Goal: Task Accomplishment & Management: Complete application form

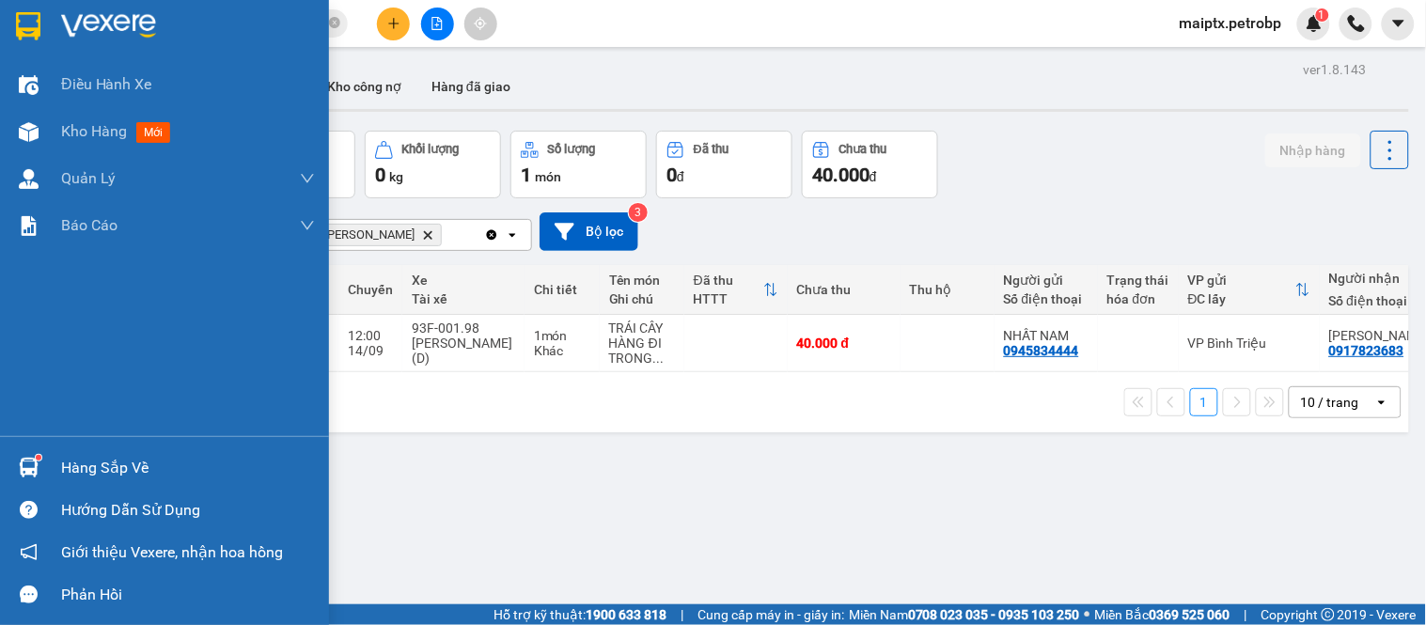
click at [31, 453] on div at bounding box center [28, 467] width 33 height 33
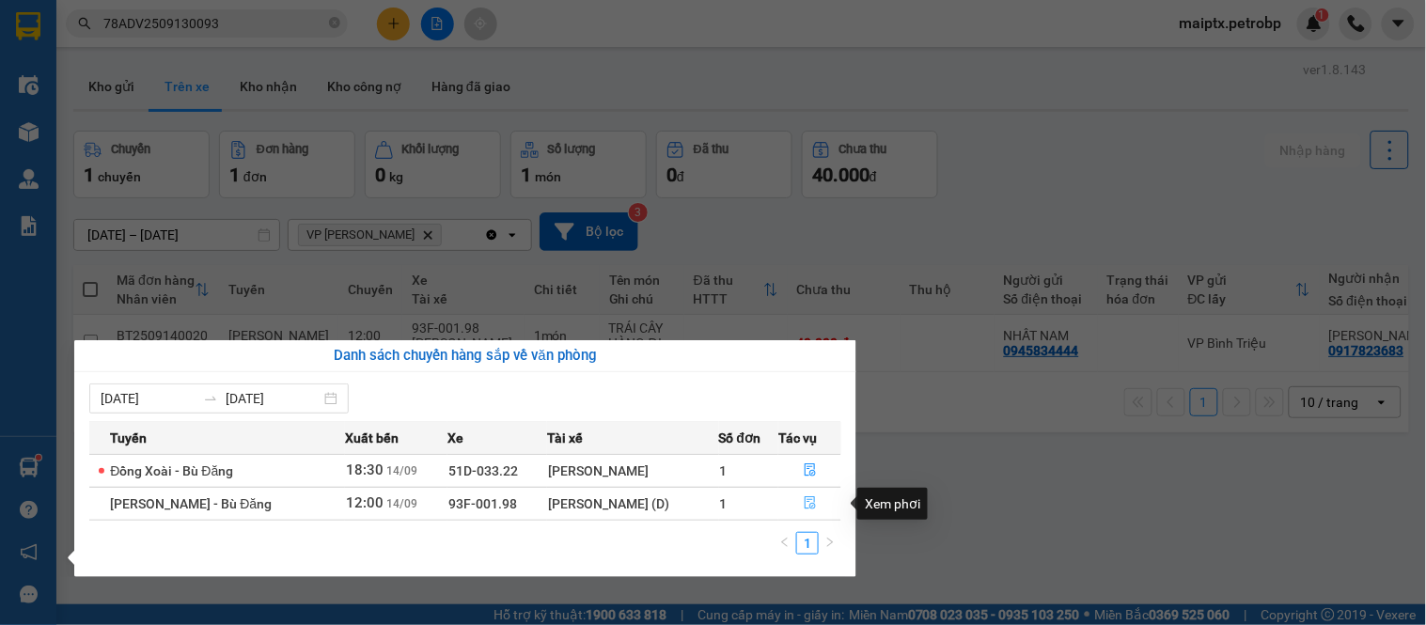
click at [804, 508] on icon "file-done" at bounding box center [810, 502] width 13 height 13
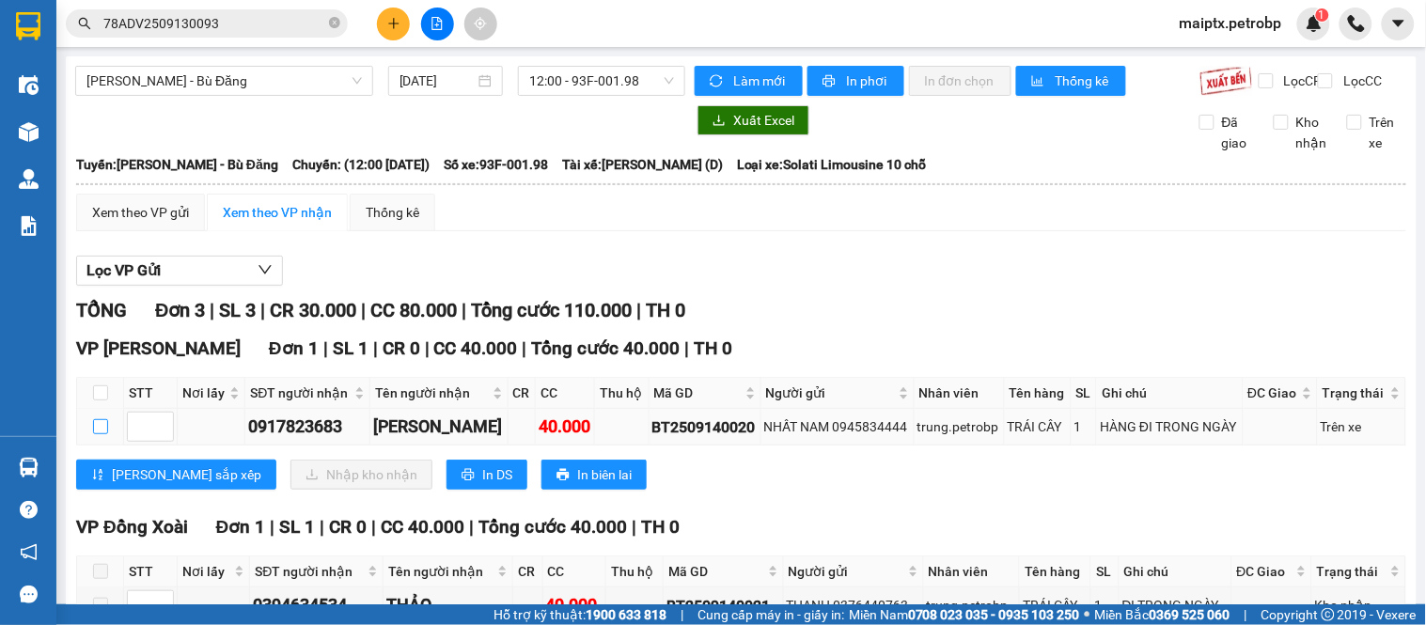
click at [106, 434] on input "checkbox" at bounding box center [100, 426] width 15 height 15
checkbox input "true"
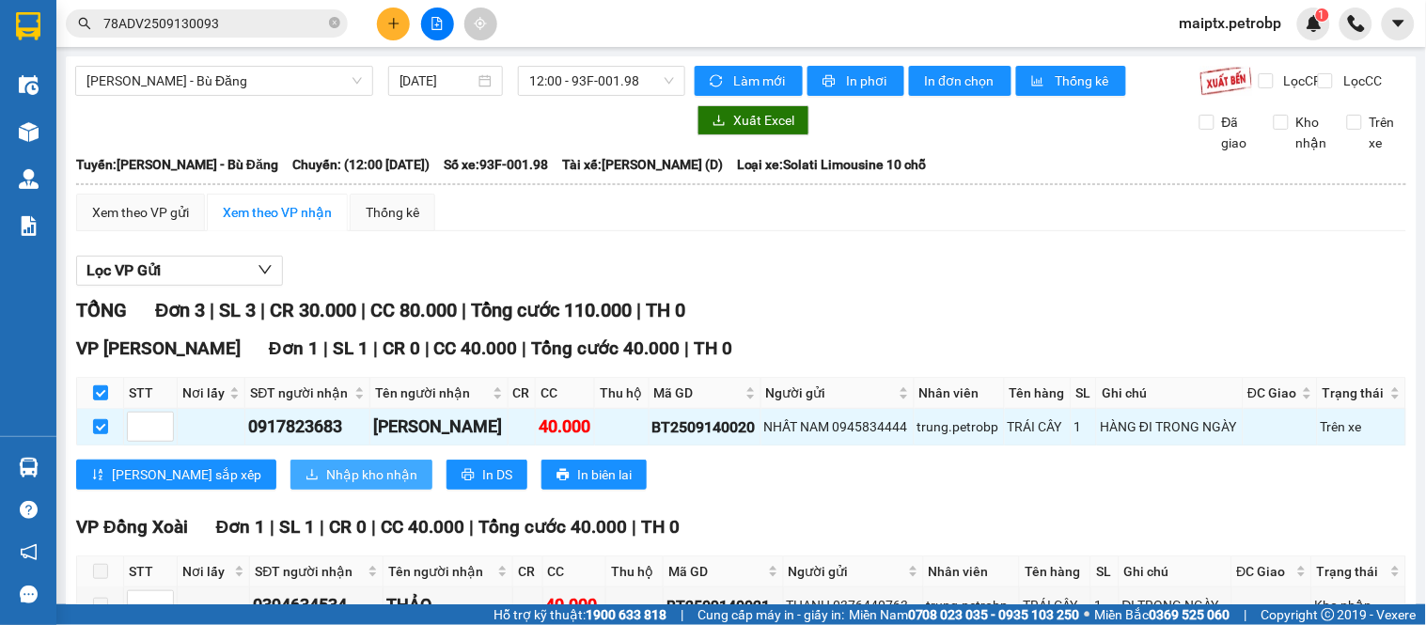
click at [306, 481] on icon "download" at bounding box center [312, 474] width 13 height 13
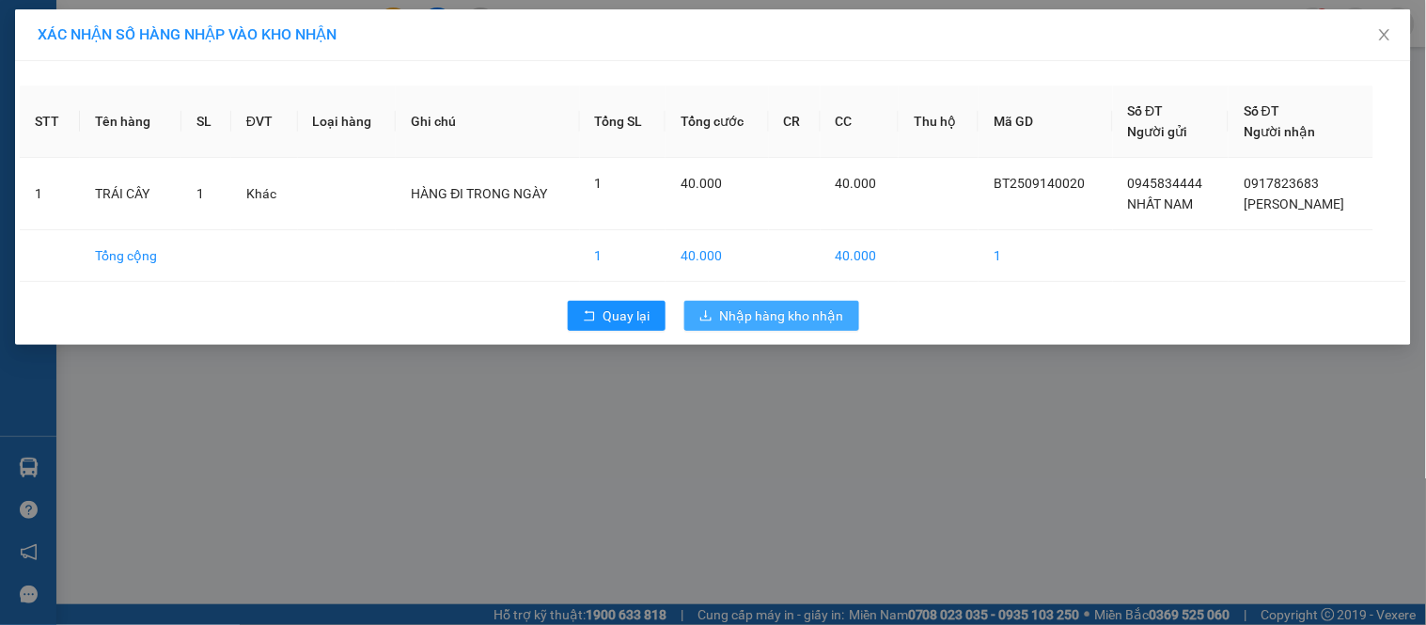
click at [776, 321] on span "Nhập hàng kho nhận" at bounding box center [782, 316] width 124 height 21
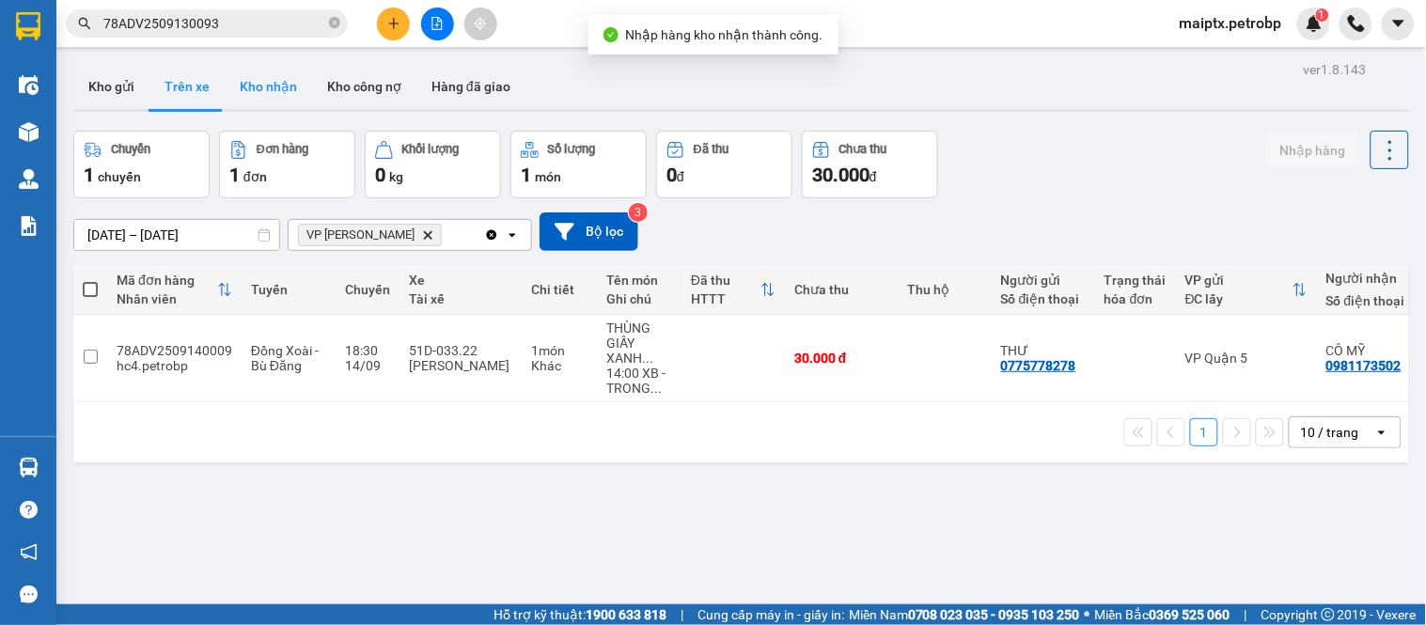
click at [244, 76] on button "Kho nhận" at bounding box center [268, 86] width 87 height 45
type input "[DATE] – [DATE]"
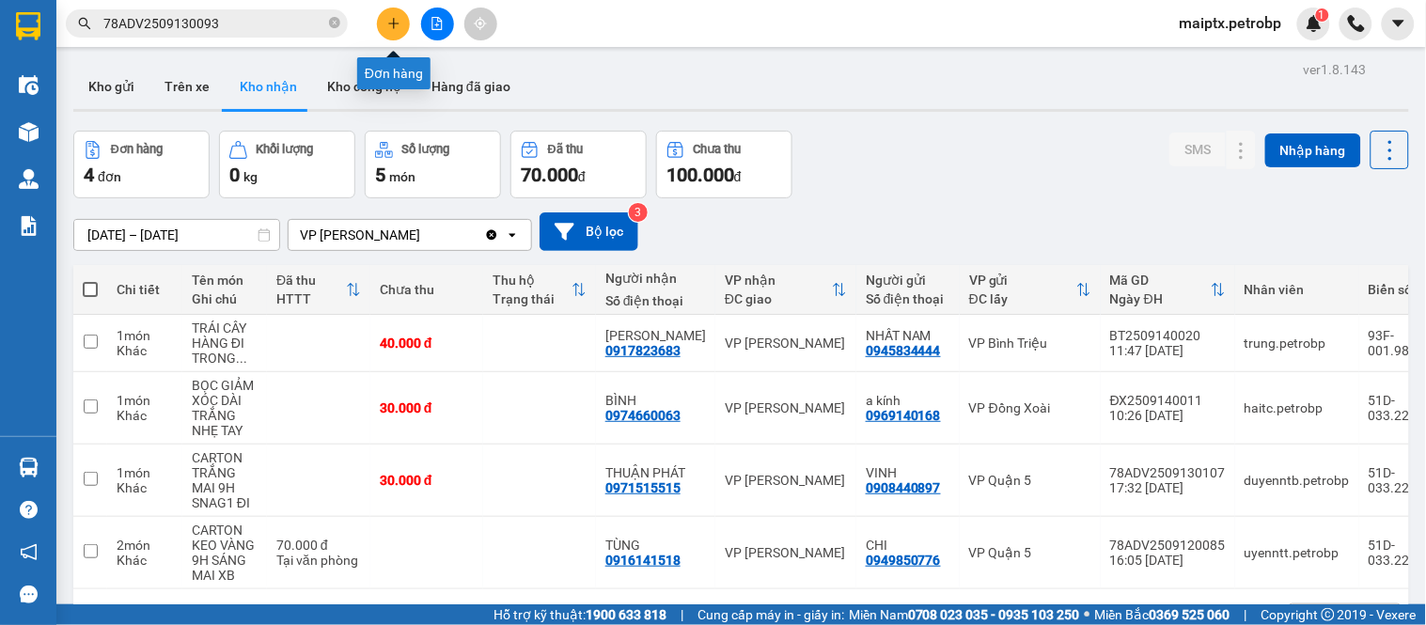
click at [393, 24] on icon "plus" at bounding box center [393, 23] width 1 height 10
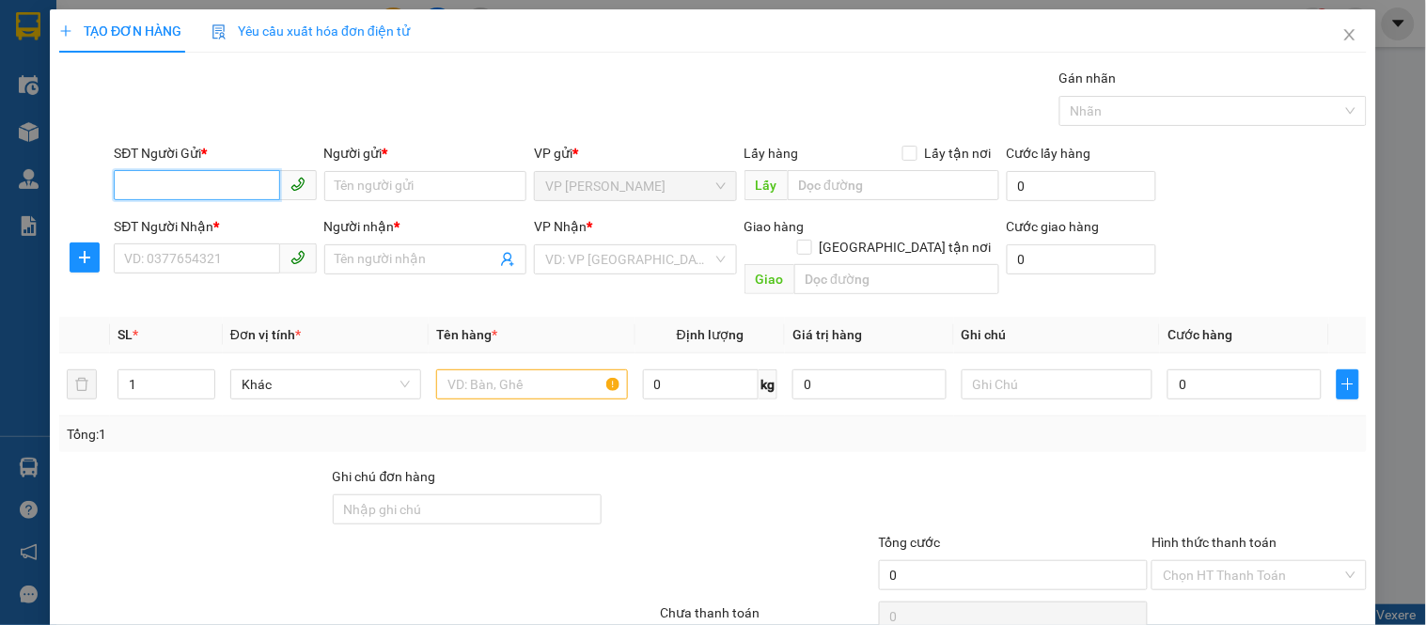
click at [162, 184] on input "SĐT Người Gửi *" at bounding box center [196, 185] width 165 height 30
type input "0336679234"
click at [374, 186] on input "Người gửi *" at bounding box center [425, 186] width 202 height 30
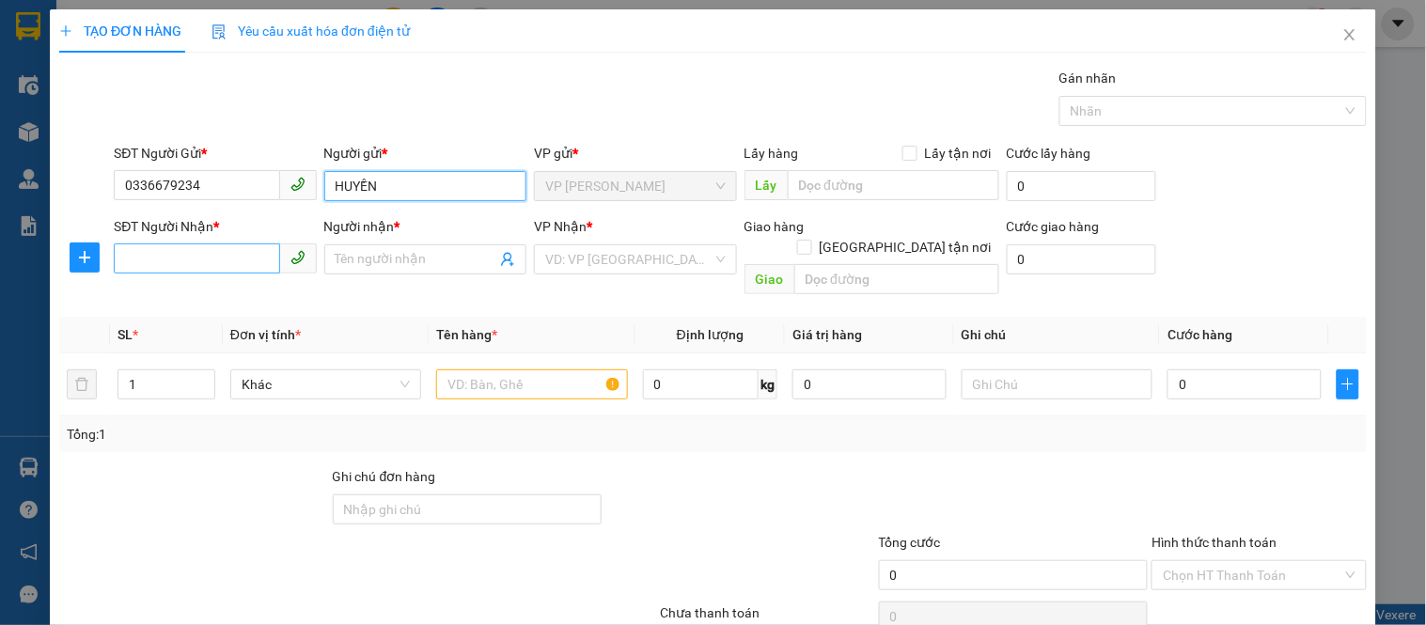
type input "HUYỀN"
click at [196, 246] on input "SĐT Người Nhận *" at bounding box center [196, 258] width 165 height 30
click at [191, 267] on input "0778019839" at bounding box center [196, 258] width 165 height 30
type input "0778019839"
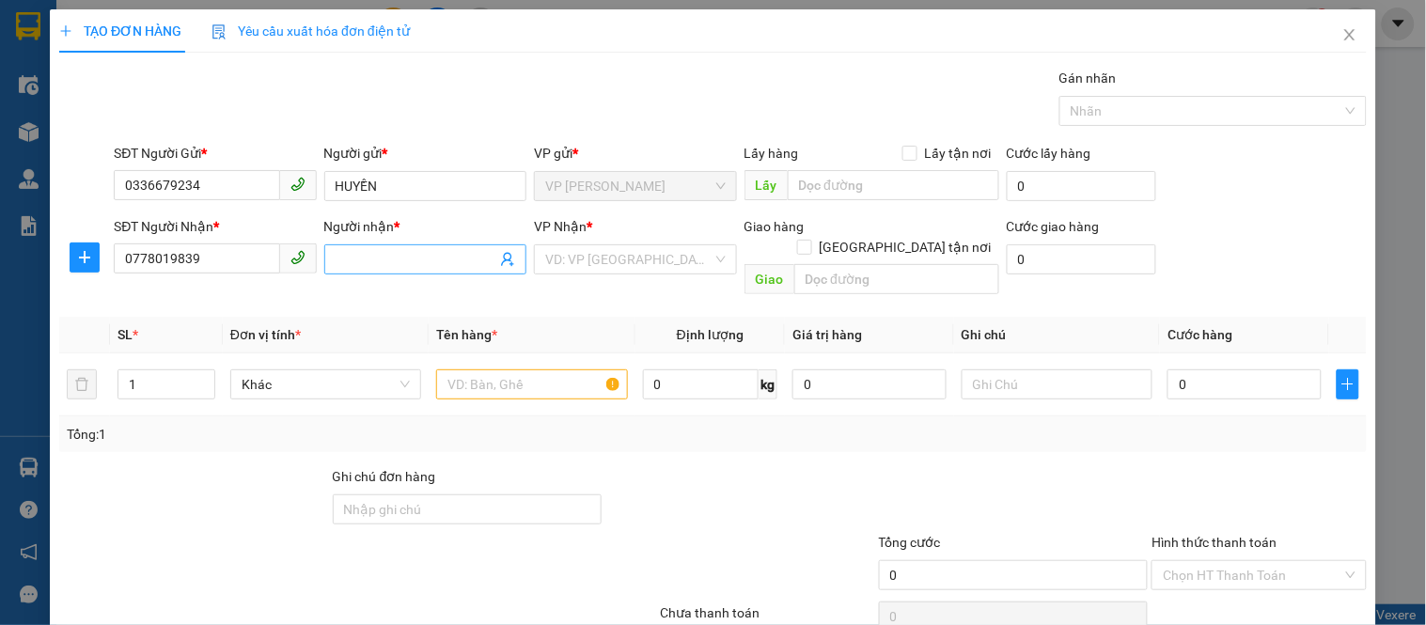
click at [359, 264] on input "Người nhận *" at bounding box center [416, 259] width 161 height 21
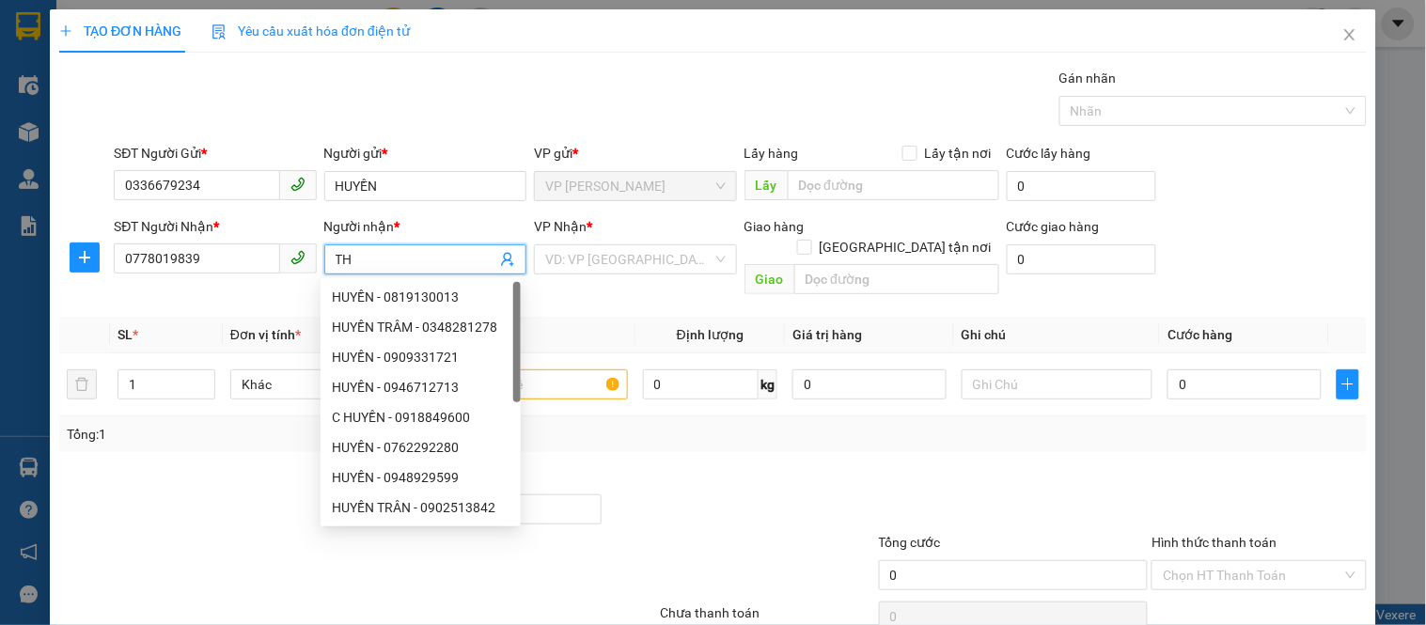
type input "T"
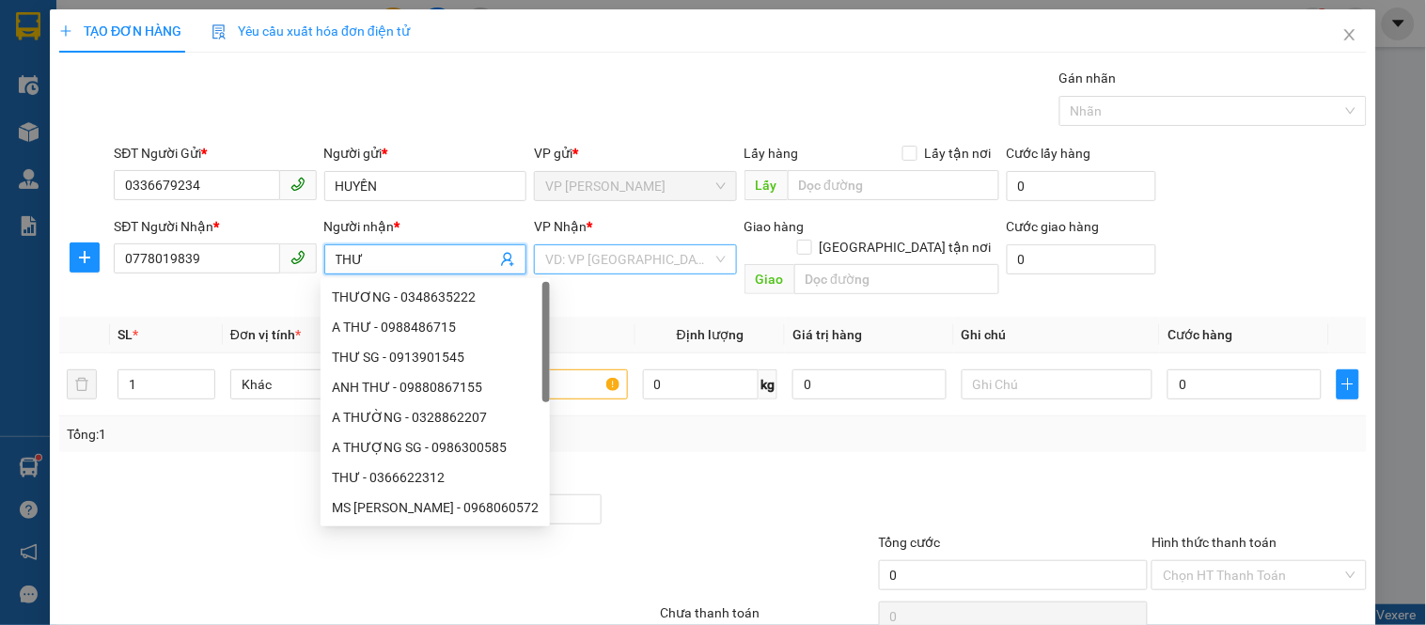
type input "THƯ"
click at [586, 268] on input "search" at bounding box center [628, 259] width 166 height 28
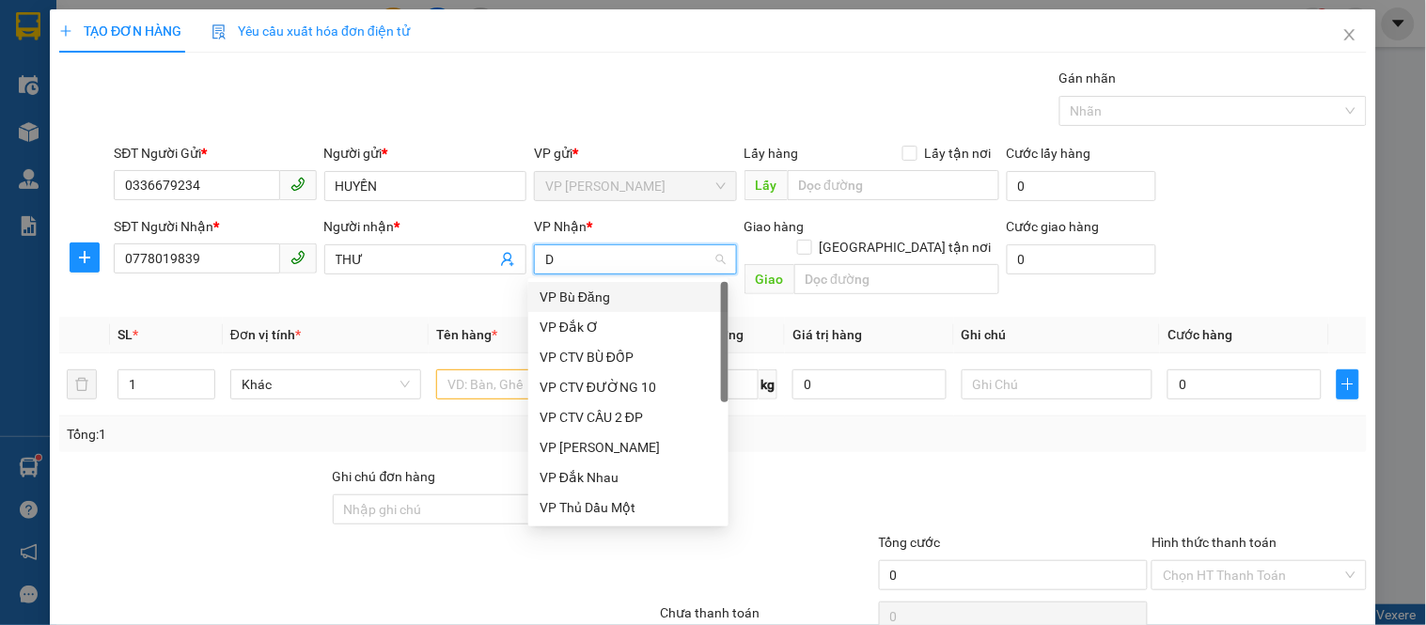
type input "DO"
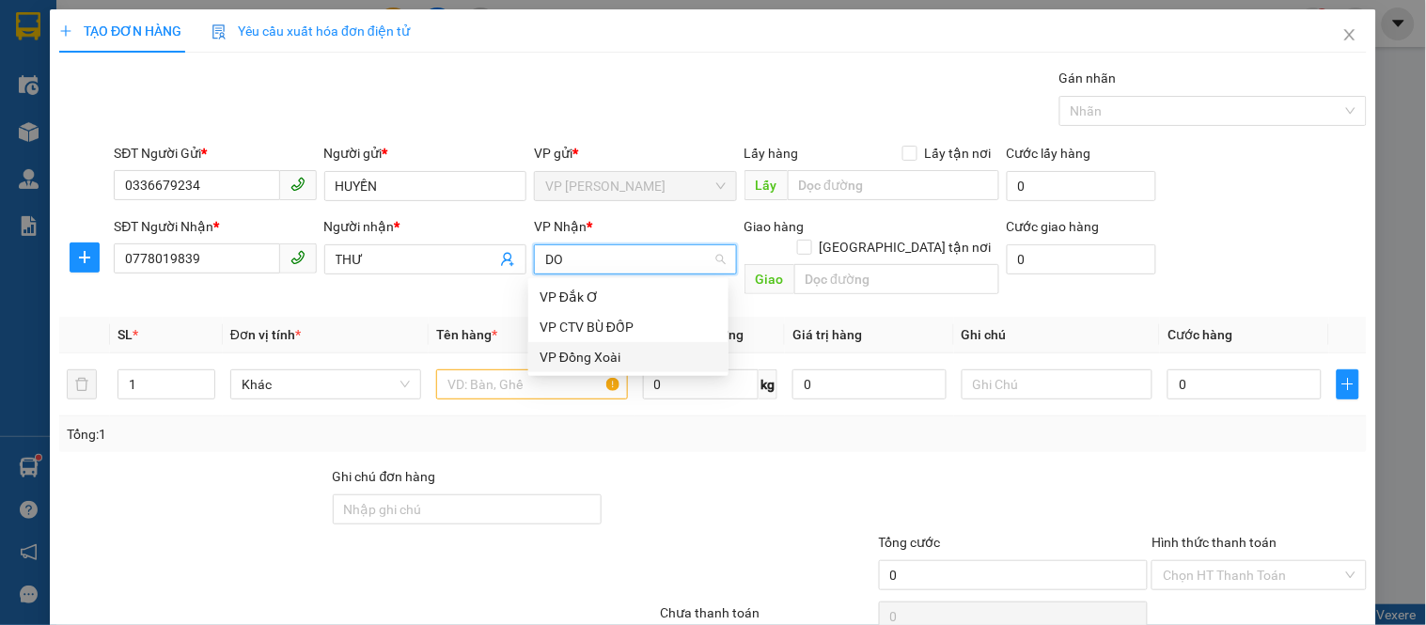
click at [547, 360] on div "VP Đồng Xoài" at bounding box center [629, 357] width 178 height 21
click at [517, 369] on input "text" at bounding box center [531, 384] width 191 height 30
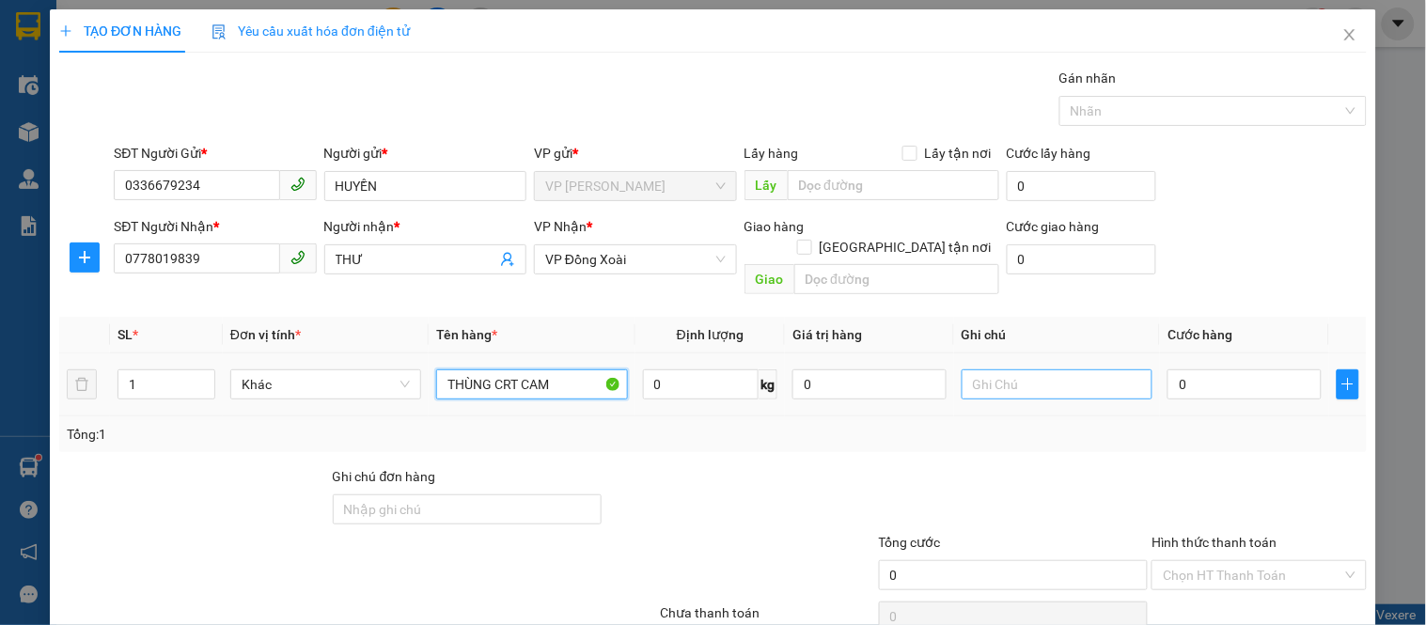
type input "THÙNG CRT CAM"
click at [973, 369] on input "text" at bounding box center [1057, 384] width 191 height 30
type input "TỚI GOI KHÁCH"
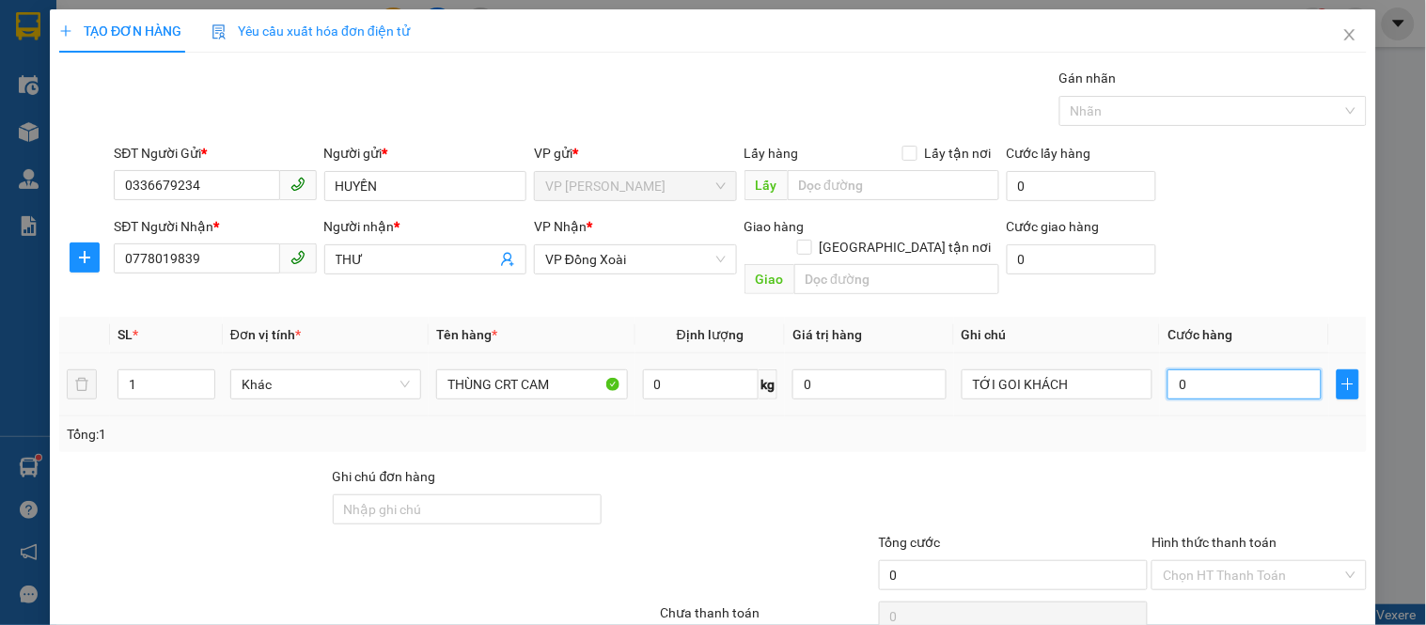
click at [1222, 369] on input "0" at bounding box center [1245, 384] width 154 height 30
type input "3"
type input "30"
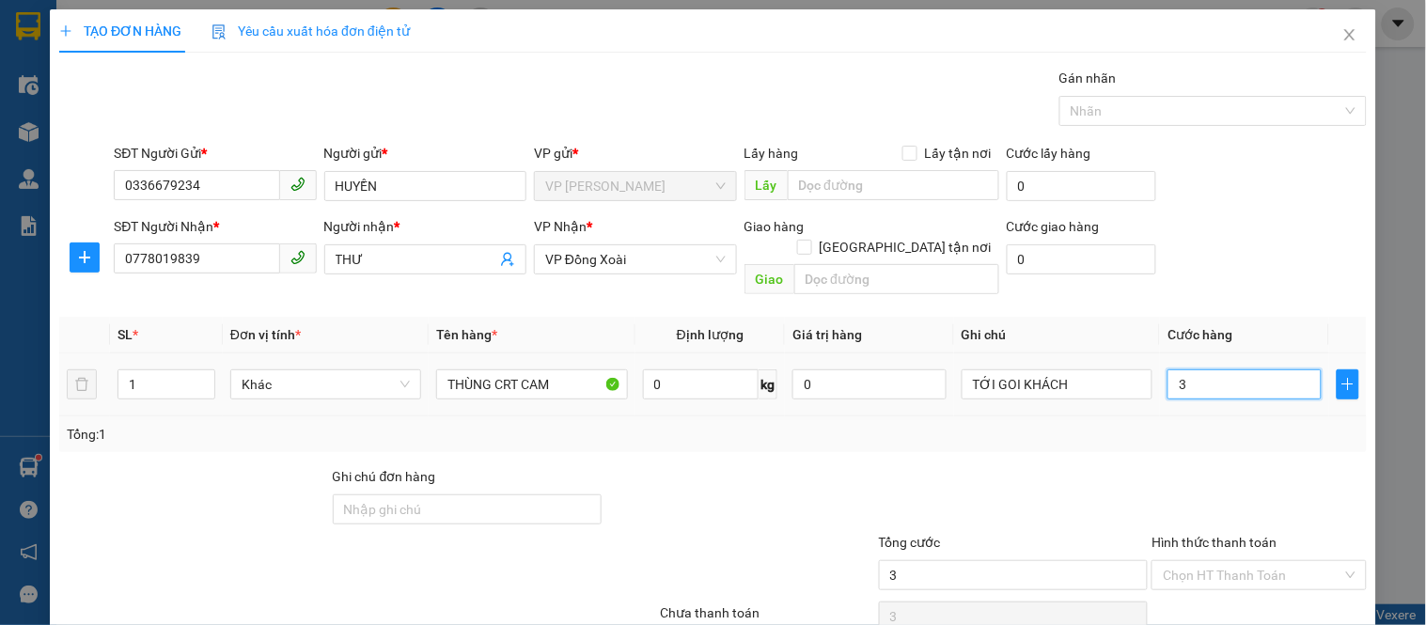
type input "30"
type input "300"
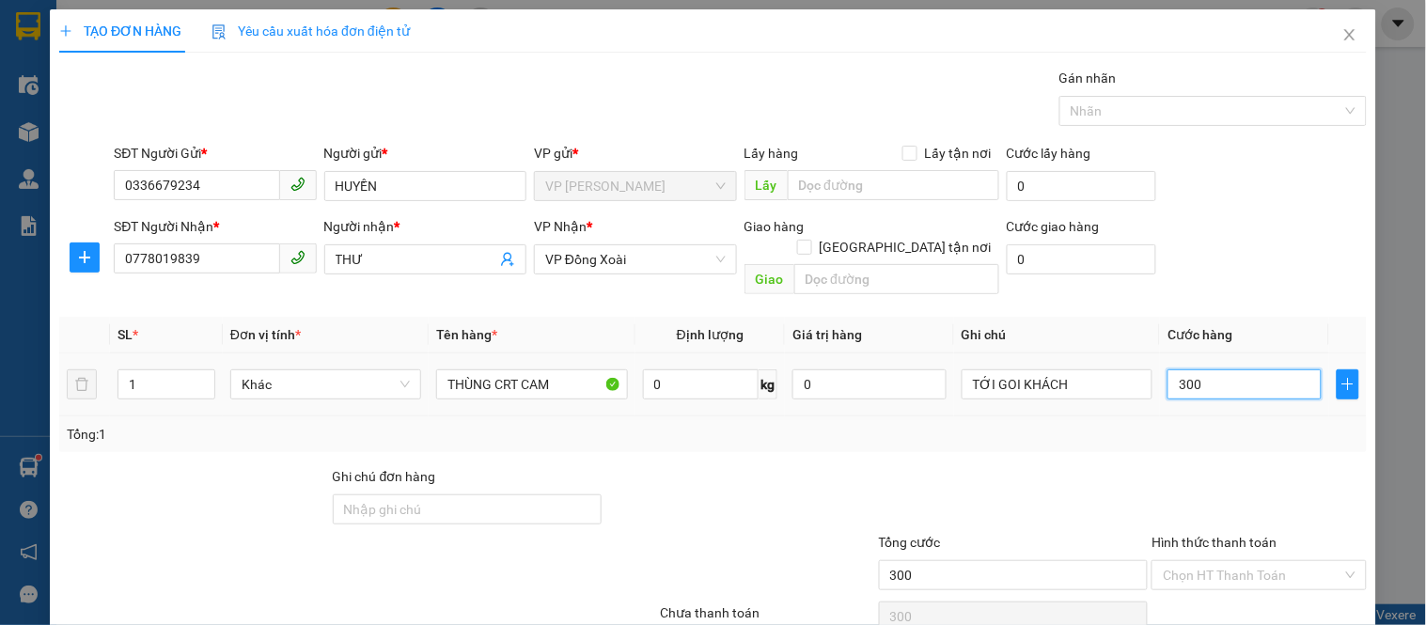
type input "3.000"
type input "30.000"
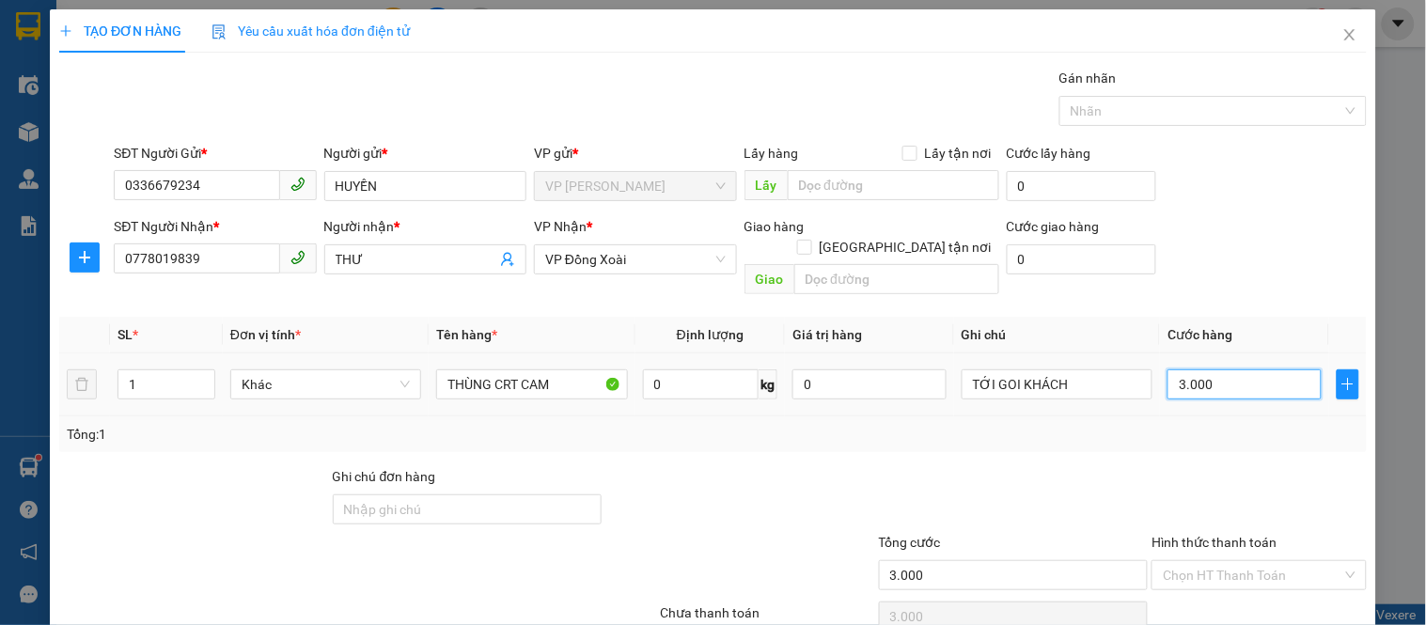
type input "30.000"
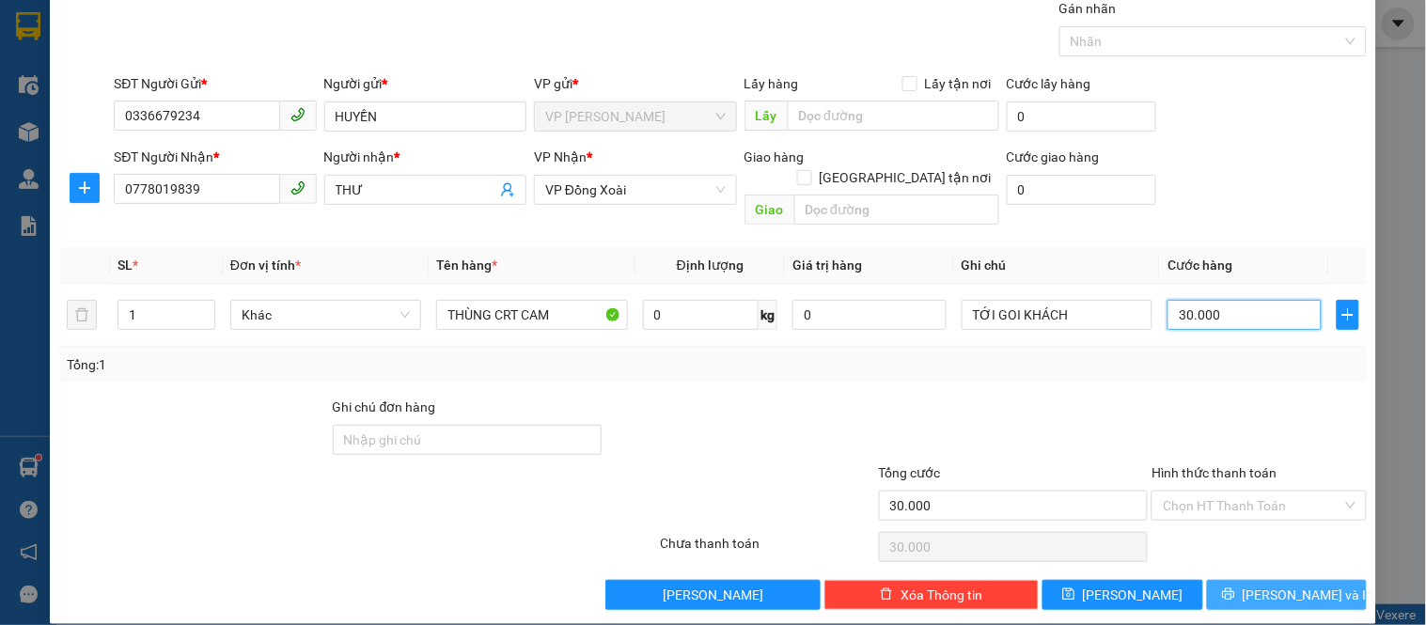
type input "30.000"
click at [1265, 585] on span "[PERSON_NAME] và In" at bounding box center [1309, 595] width 132 height 21
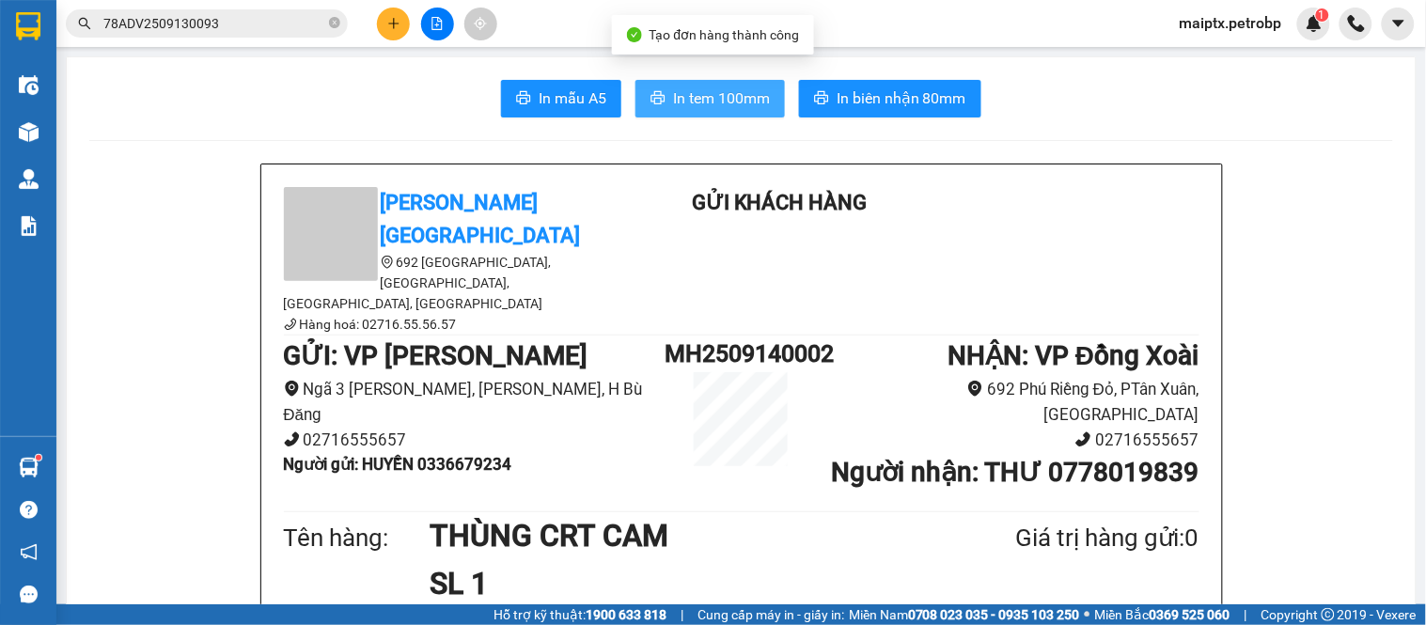
click at [678, 81] on button "In tem 100mm" at bounding box center [709, 99] width 149 height 38
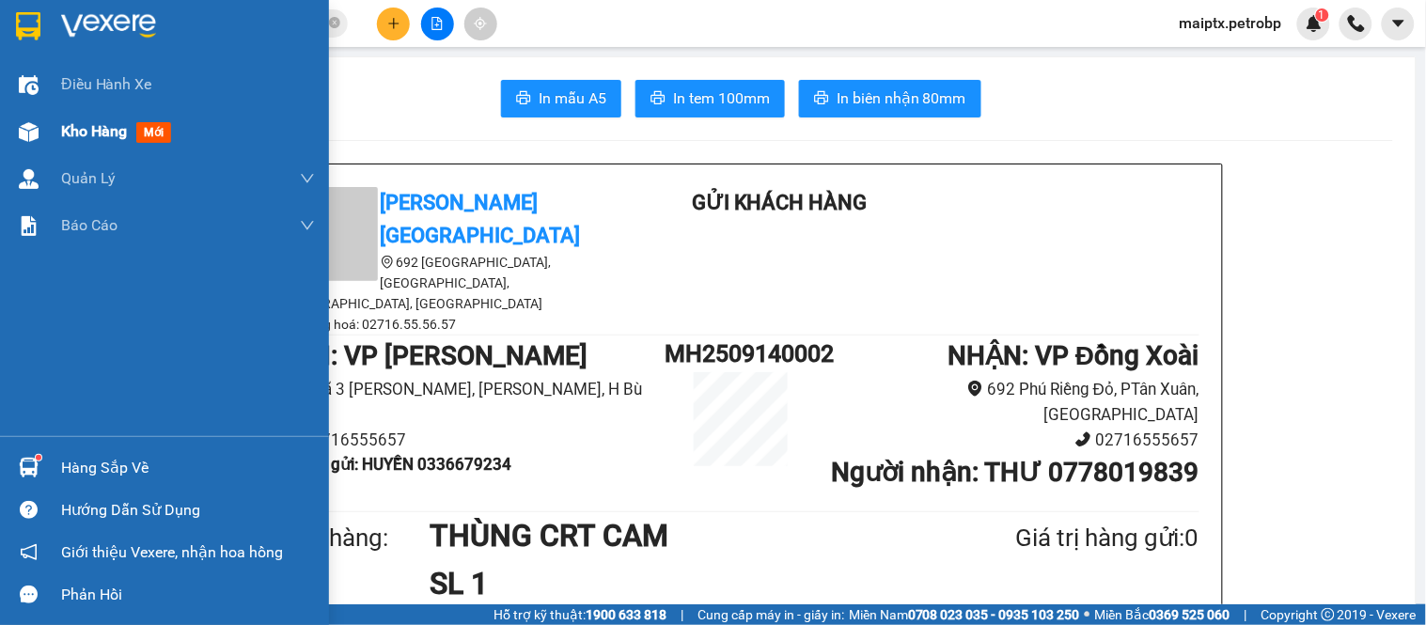
click at [33, 127] on img at bounding box center [29, 132] width 20 height 20
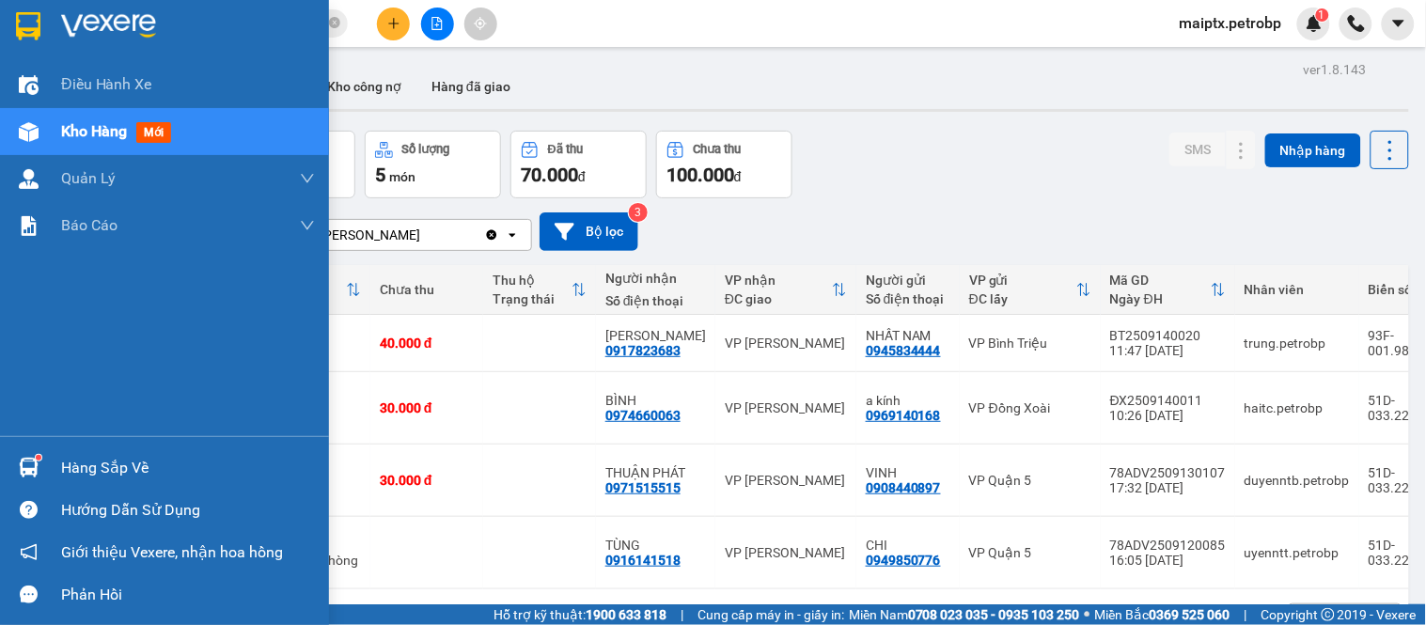
click at [31, 458] on img at bounding box center [29, 468] width 20 height 20
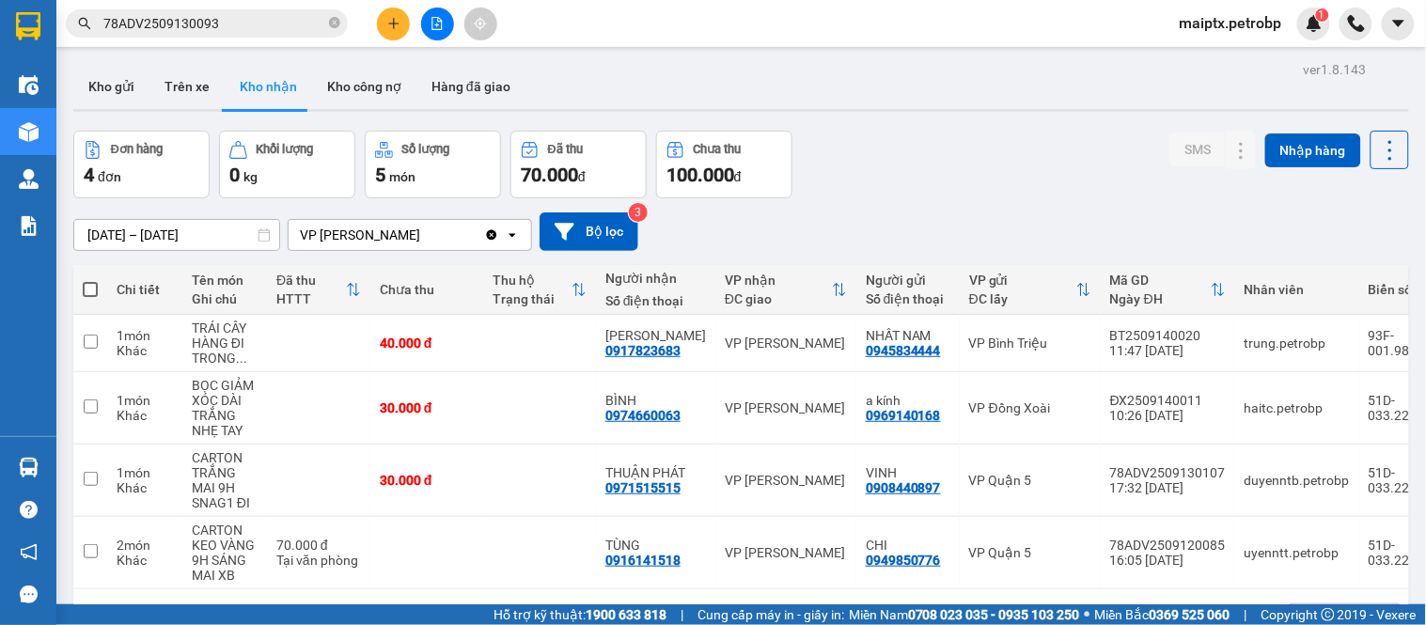
click at [987, 236] on section "Kết quả tìm kiếm ( 1 ) Bộ lọc Mã ĐH Trạng thái Món hàng Tổng cước Chưa cước Ngư…" at bounding box center [713, 312] width 1426 height 625
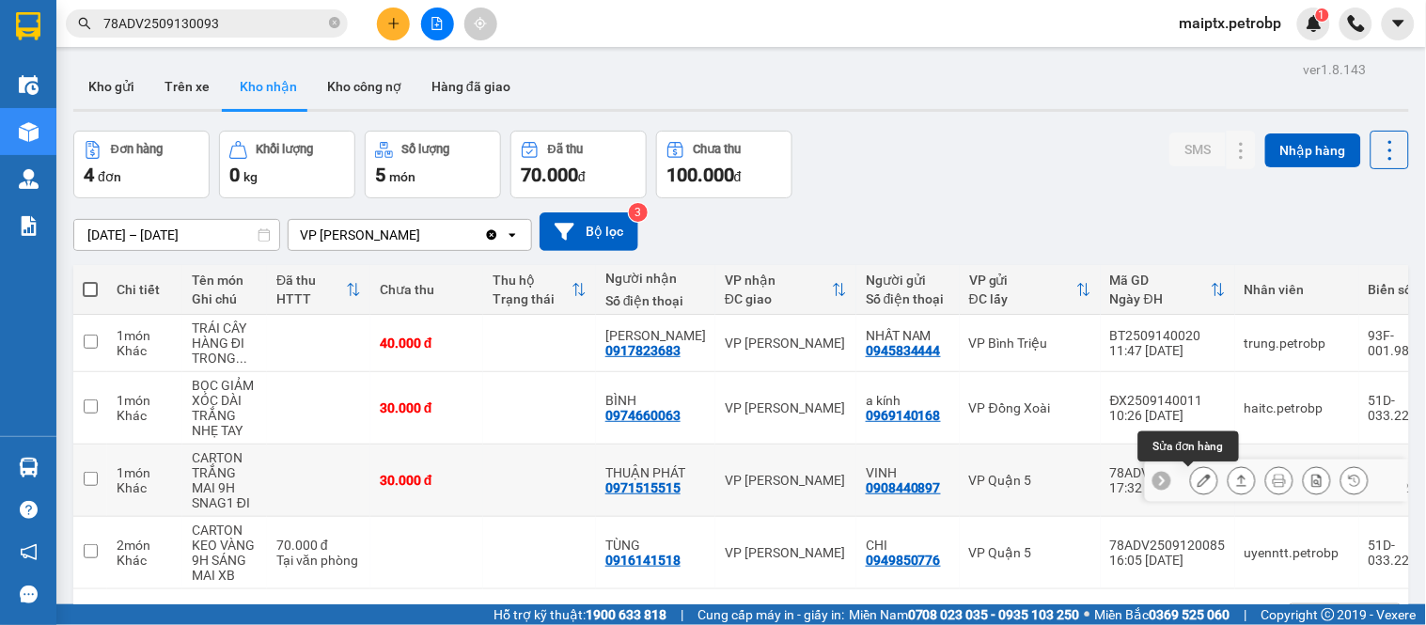
click at [1198, 484] on icon at bounding box center [1204, 480] width 13 height 13
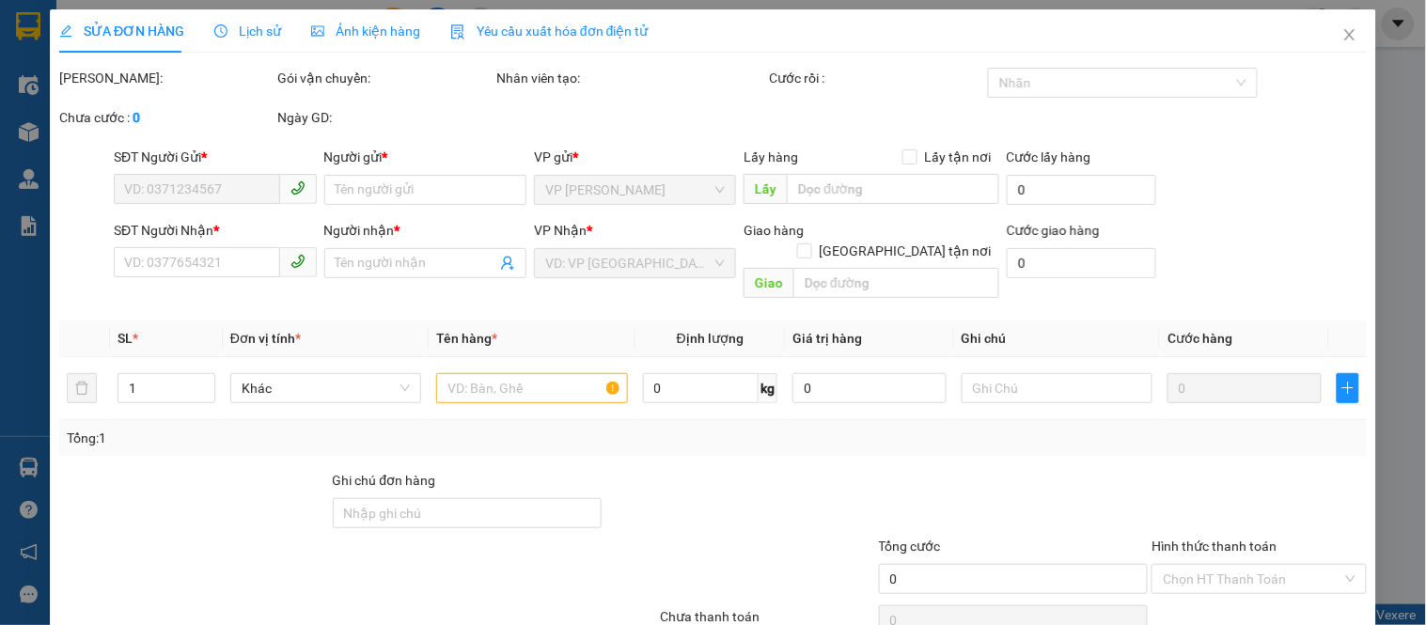
type input "0908440897"
type input "VINH"
type input "0971515515"
type input "THUẬN PHÁT"
type input "30.000"
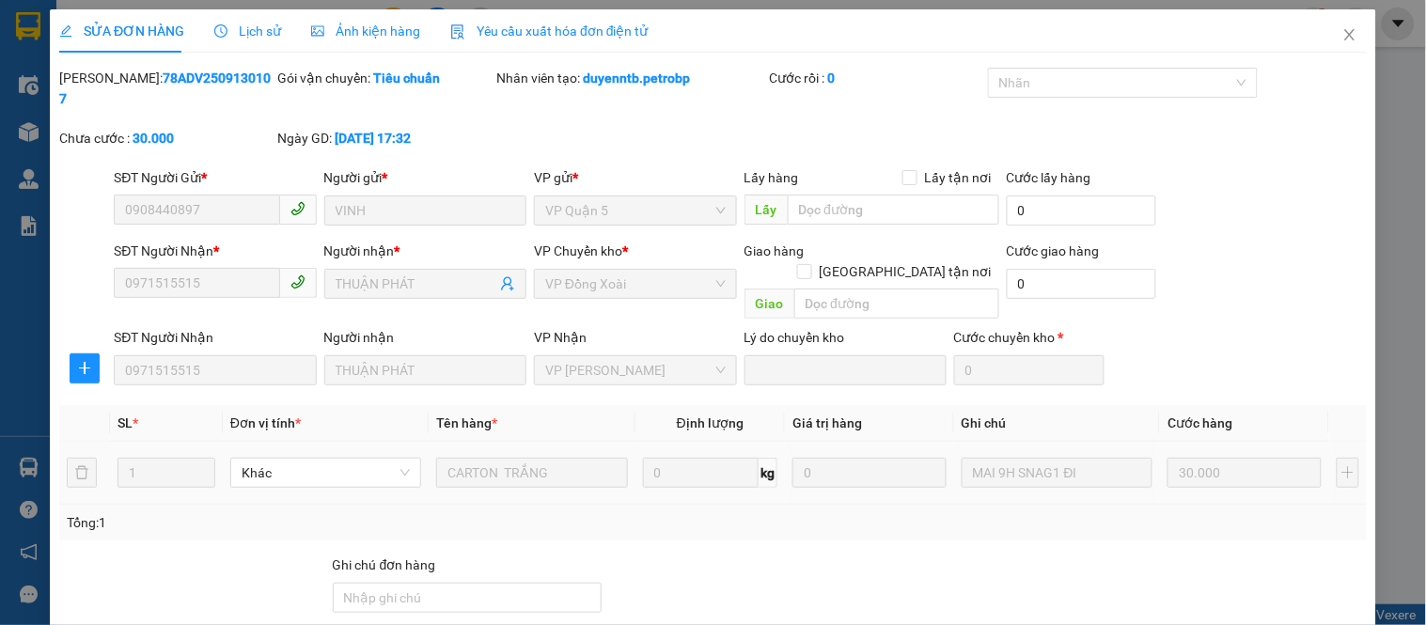
click at [194, 82] on b "78ADV2509130107" at bounding box center [165, 89] width 212 height 36
copy b "78ADV2509130107"
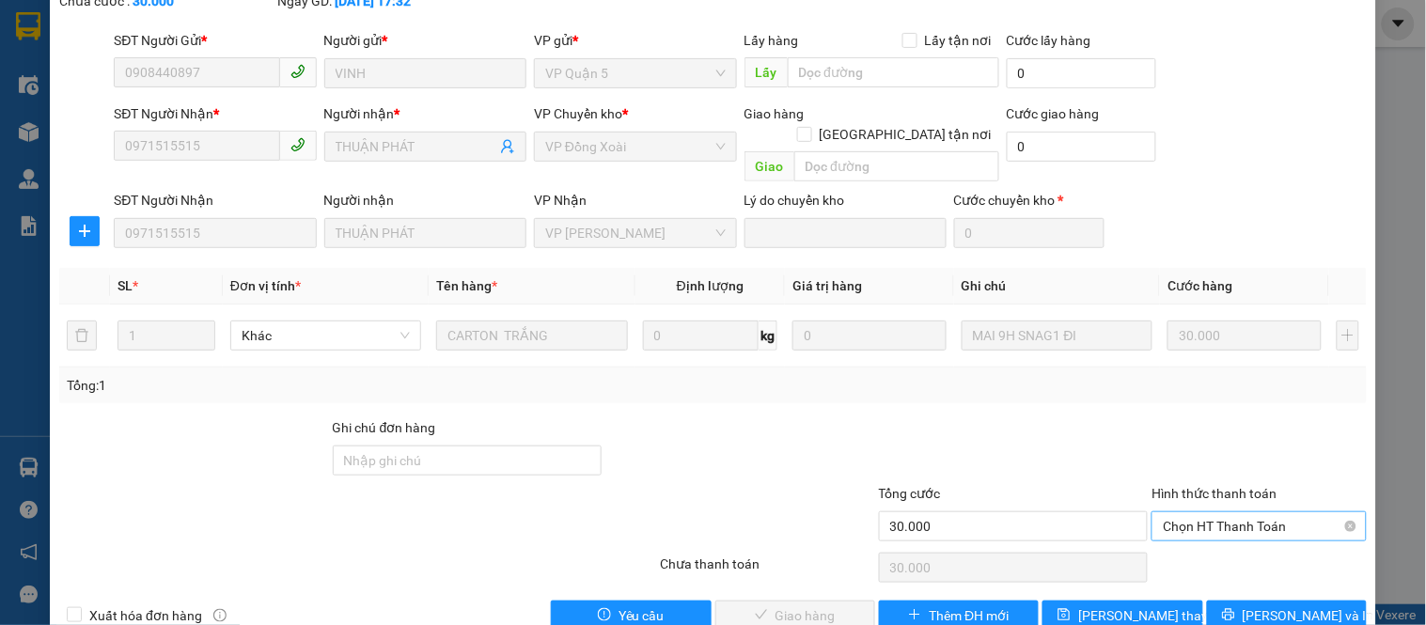
click at [1229, 512] on span "Chọn HT Thanh Toán" at bounding box center [1259, 526] width 192 height 28
click at [1194, 517] on div "Tại văn phòng" at bounding box center [1247, 522] width 190 height 21
type input "0"
click at [800, 605] on span "[PERSON_NAME] và Giao hàng" at bounding box center [841, 615] width 180 height 21
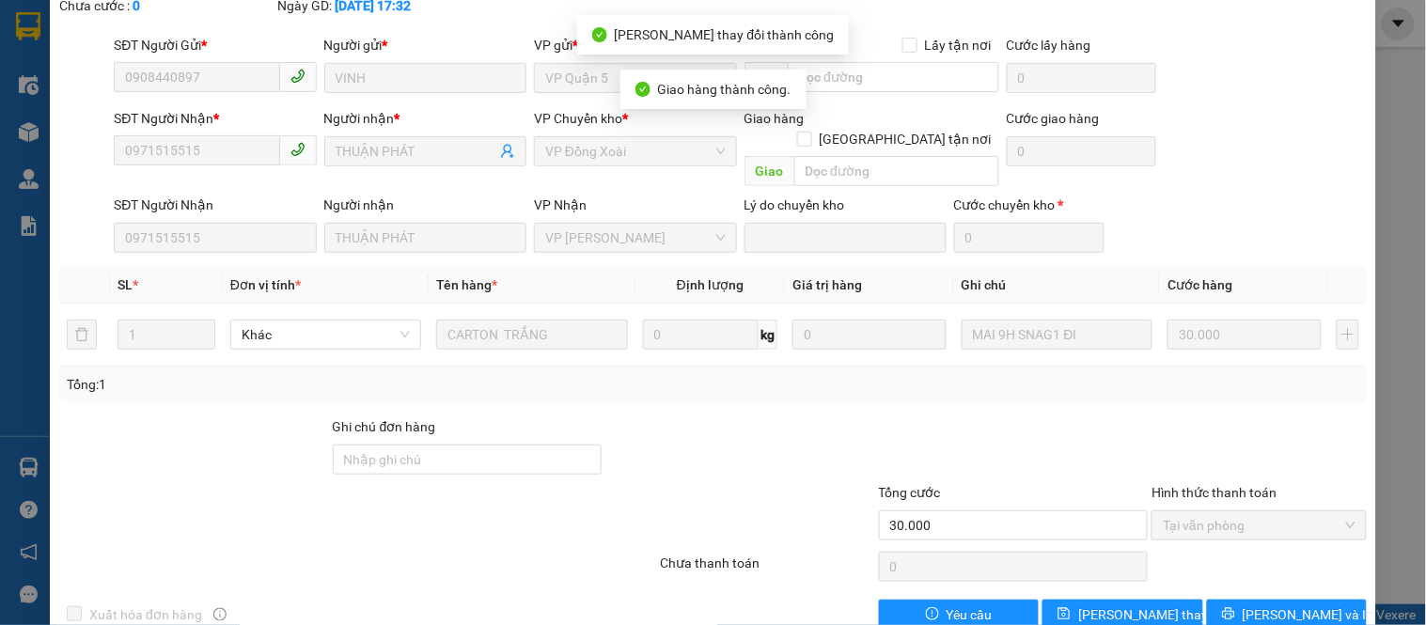
scroll to position [0, 0]
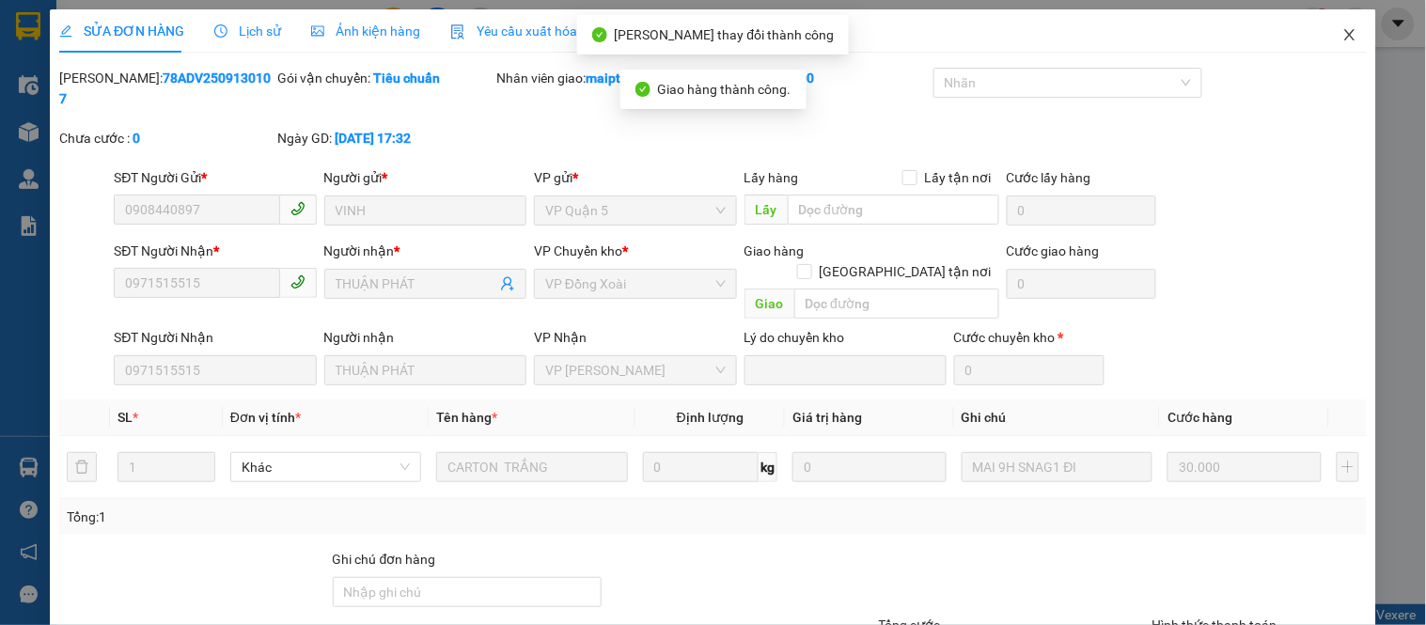
click at [1342, 32] on icon "close" at bounding box center [1349, 34] width 15 height 15
